Goal: Task Accomplishment & Management: Manage account settings

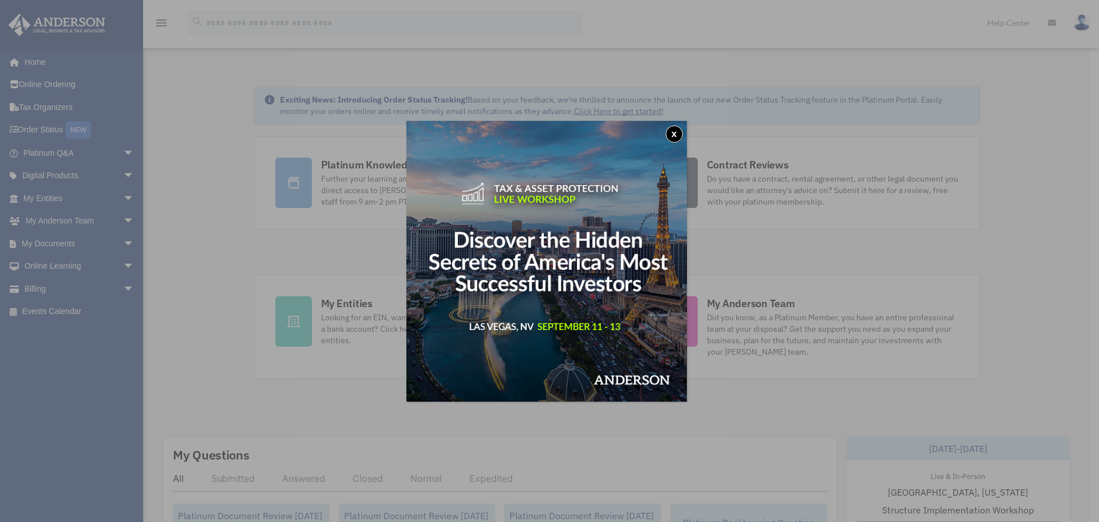
click at [675, 138] on button "x" at bounding box center [674, 133] width 17 height 17
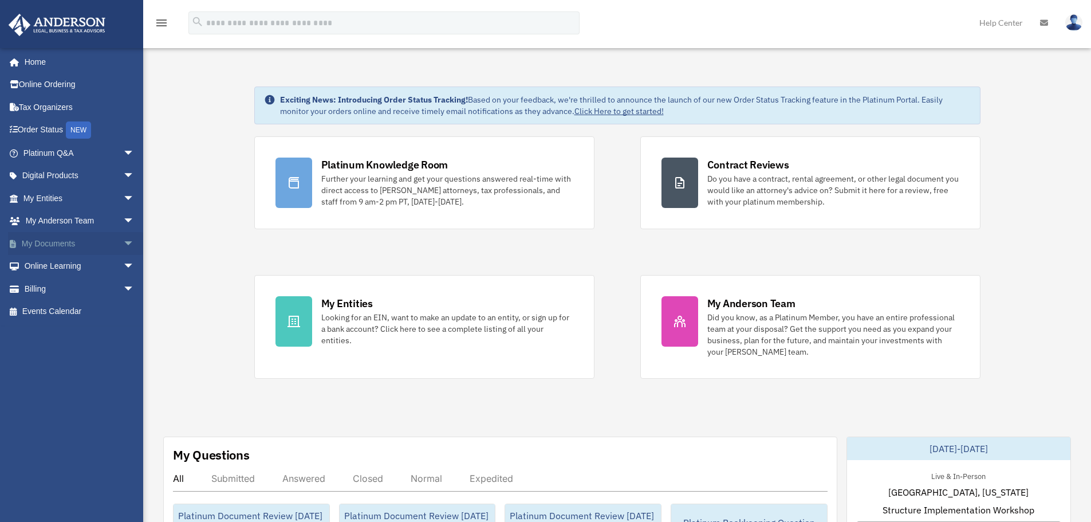
click at [123, 242] on span "arrow_drop_down" at bounding box center [134, 243] width 23 height 23
click at [42, 265] on link "Box" at bounding box center [84, 266] width 136 height 23
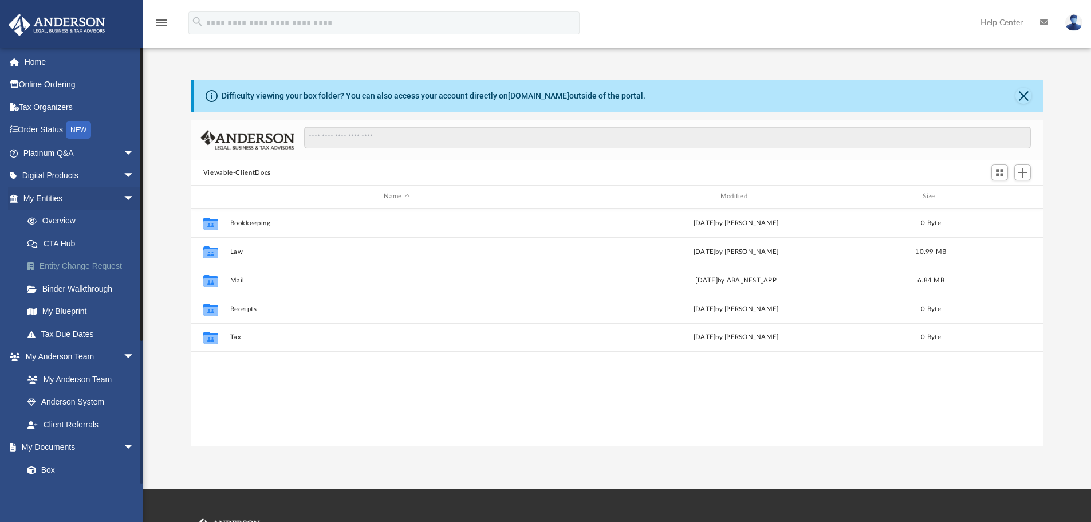
scroll to position [252, 844]
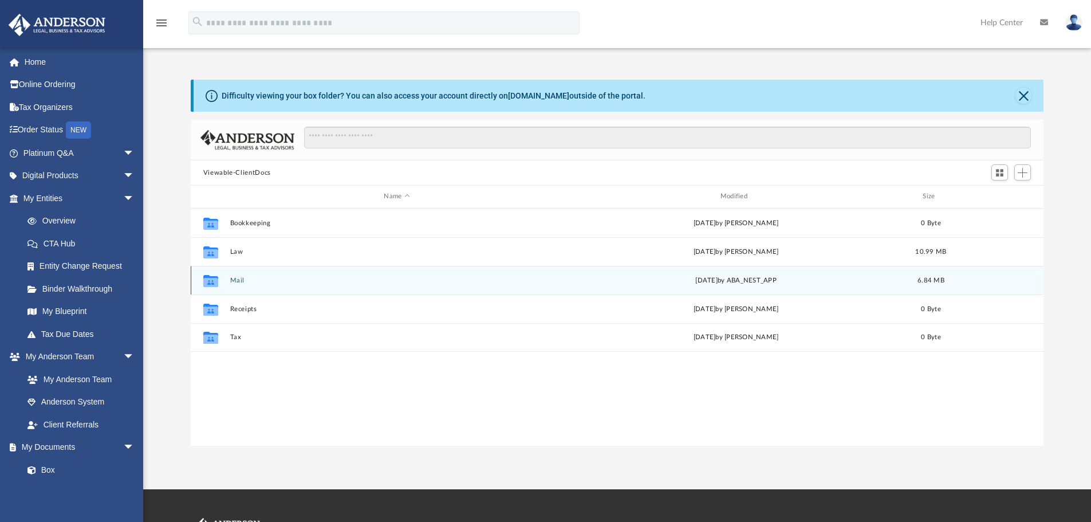
click at [241, 279] on button "Mail" at bounding box center [397, 280] width 334 height 7
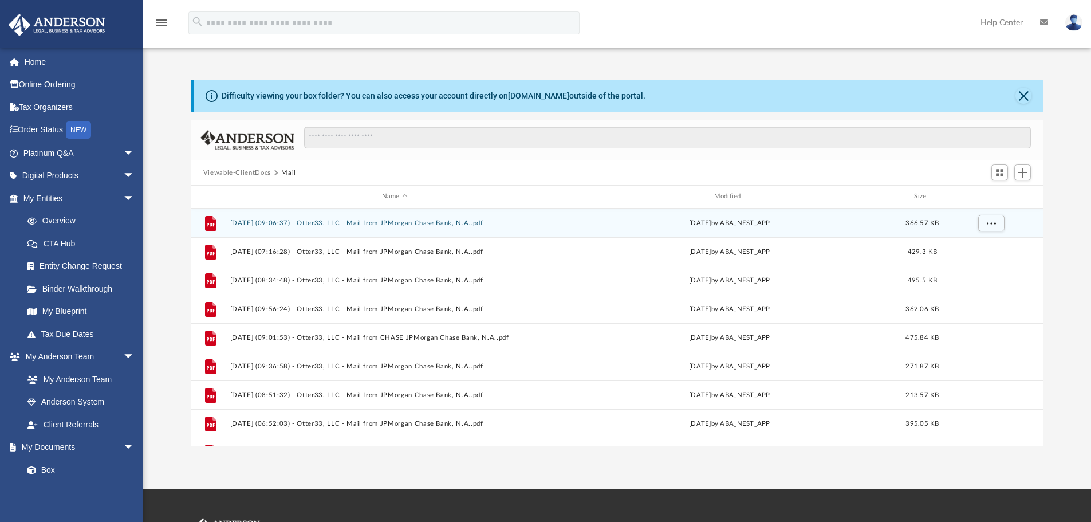
scroll to position [0, 0]
click at [368, 220] on button "[DATE] (06:49:54) - Otter33, LLC - Mail from JPMorgan Chase Bank, N.A..pdf" at bounding box center [395, 222] width 330 height 7
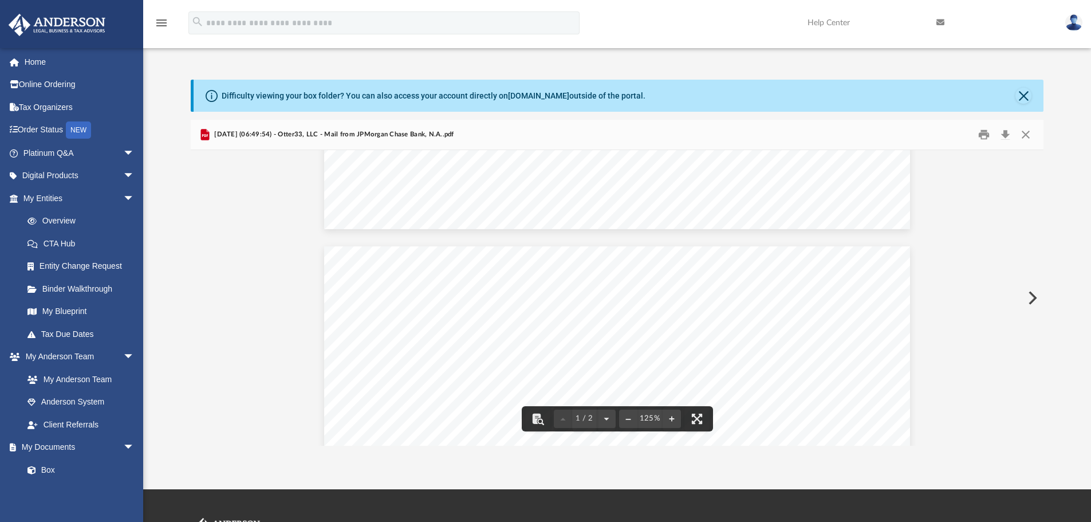
scroll to position [172, 0]
click at [1026, 135] on button "Close" at bounding box center [1025, 135] width 21 height 18
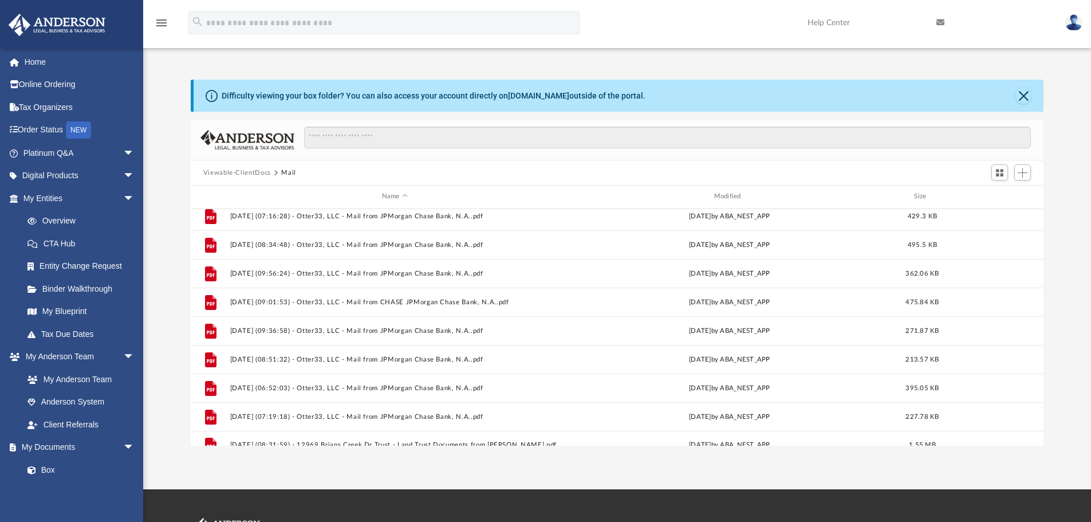
scroll to position [164, 0]
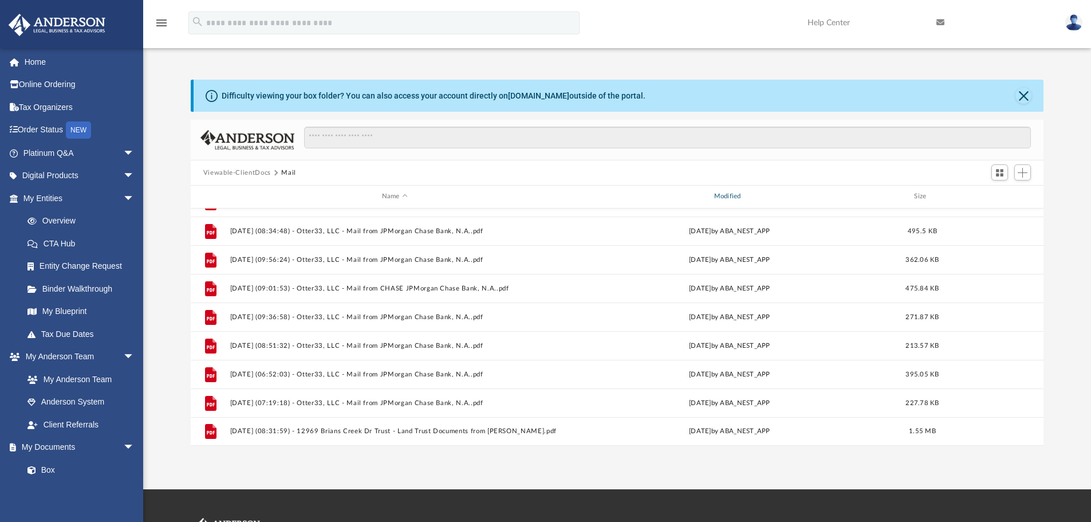
click at [732, 195] on div "Modified" at bounding box center [729, 196] width 330 height 10
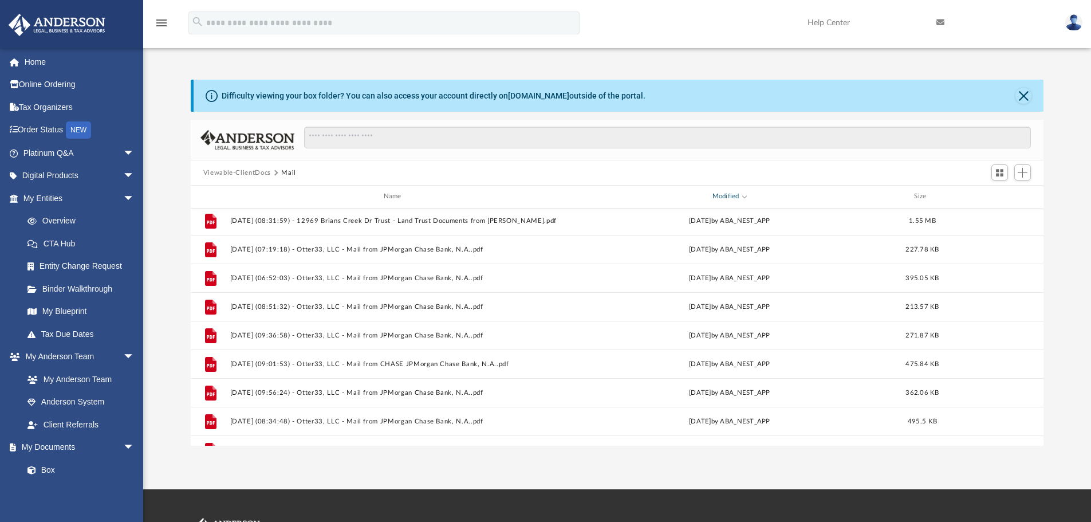
scroll to position [0, 0]
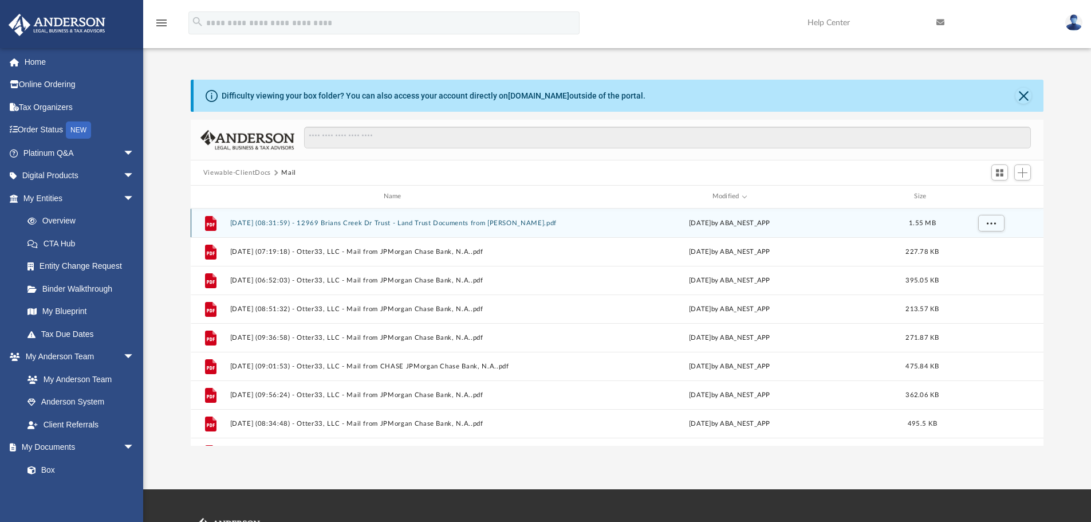
click at [530, 222] on button "[DATE] (08:31:59) - 12969 Brians Creek Dr Trust - Land Trust Documents from [PE…" at bounding box center [395, 222] width 330 height 7
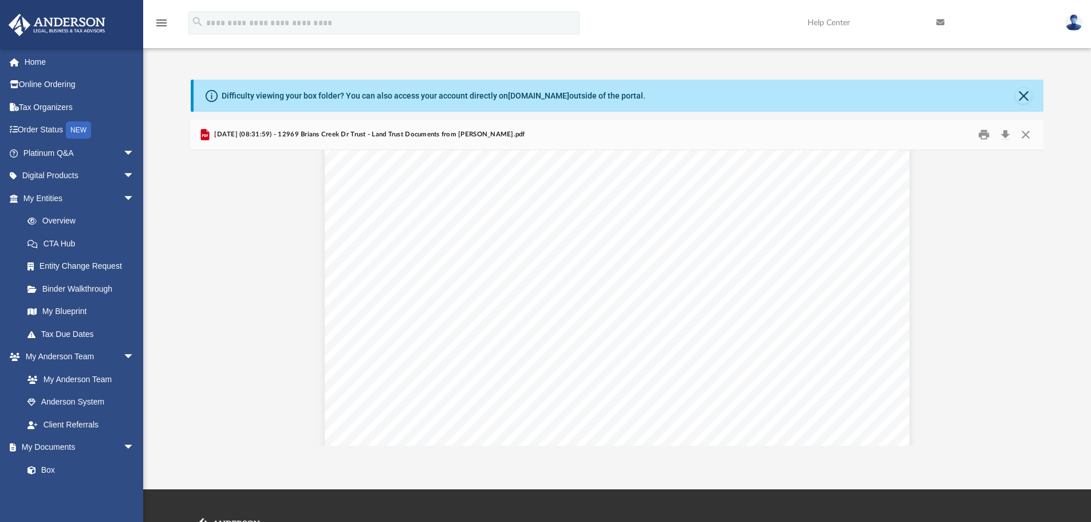
scroll to position [172, 0]
click at [1030, 136] on button "Close" at bounding box center [1025, 135] width 21 height 18
